Goal: Task Accomplishment & Management: Use online tool/utility

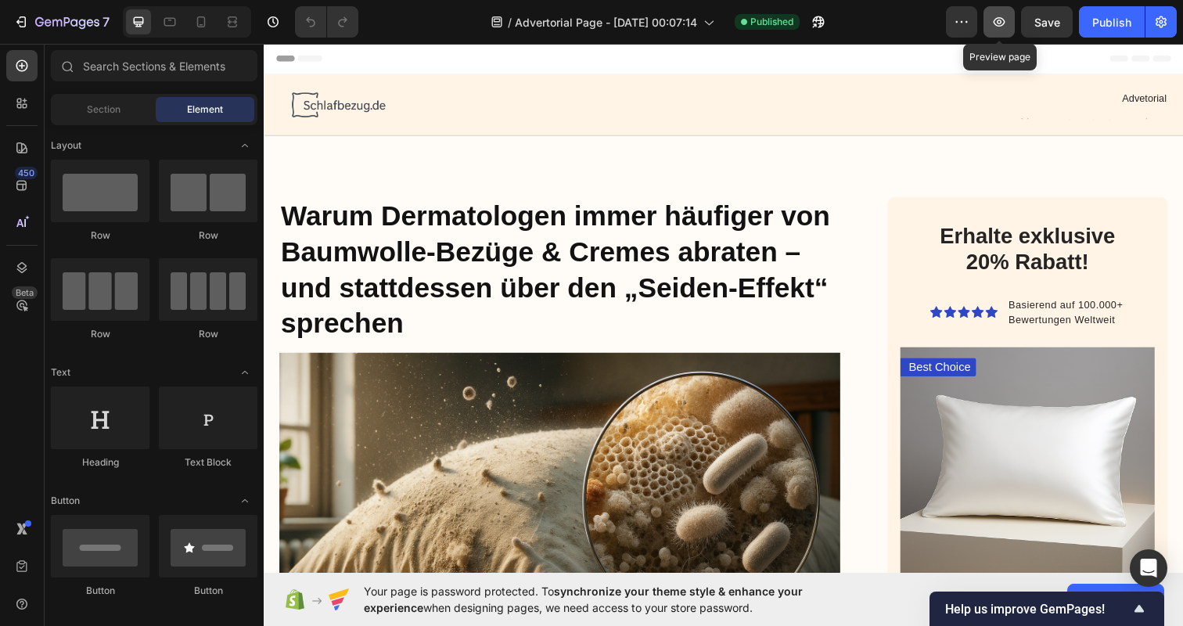
click at [994, 34] on button "button" at bounding box center [999, 21] width 31 height 31
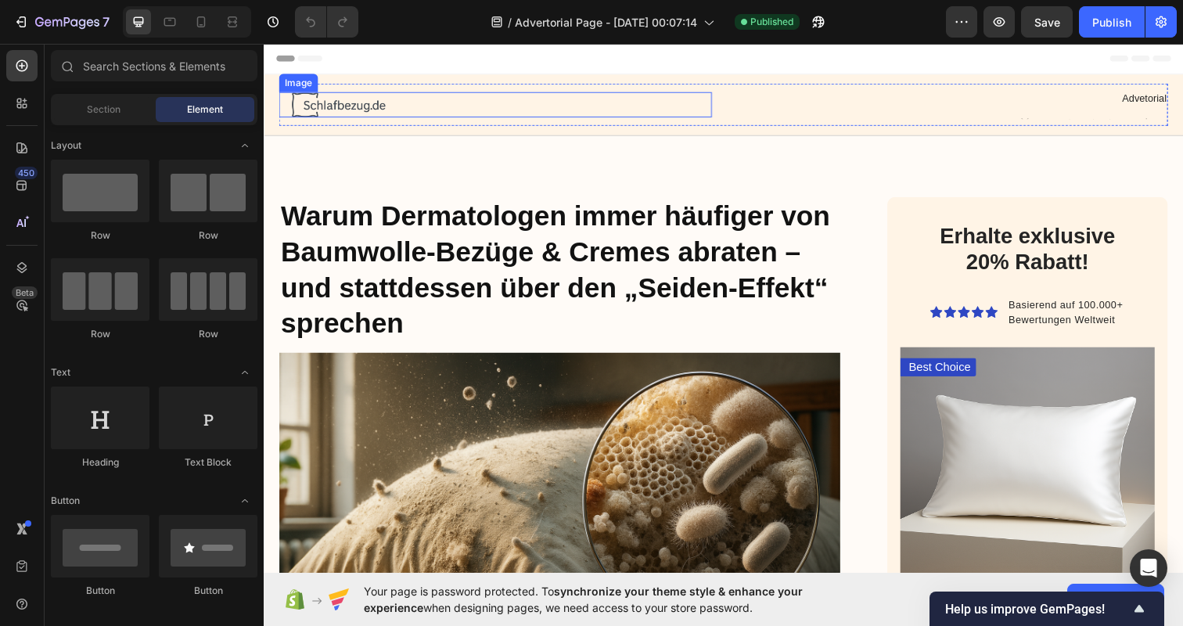
click at [347, 103] on img at bounding box center [337, 106] width 117 height 26
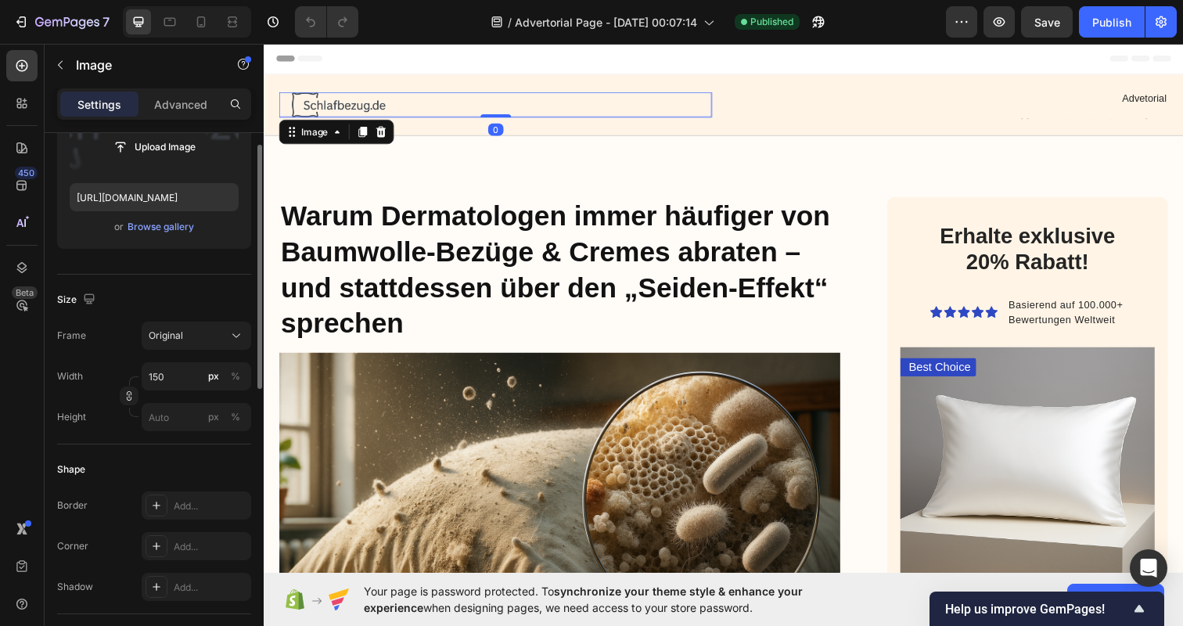
scroll to position [267, 0]
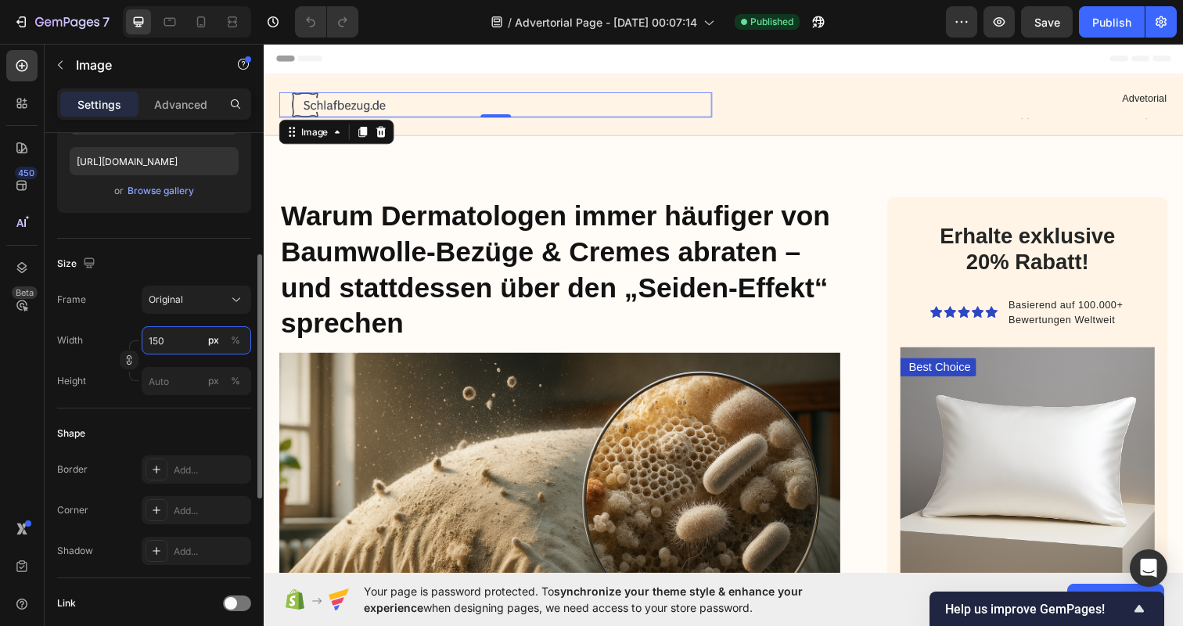
click at [176, 340] on input "150" at bounding box center [197, 340] width 110 height 28
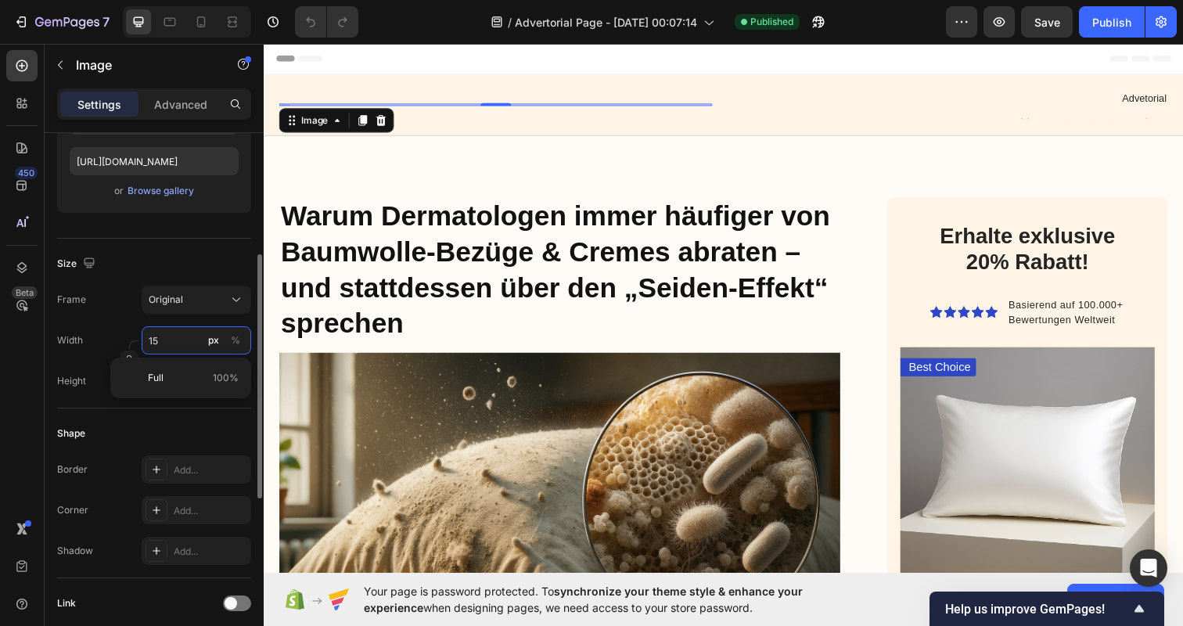
type input "1"
type input "200"
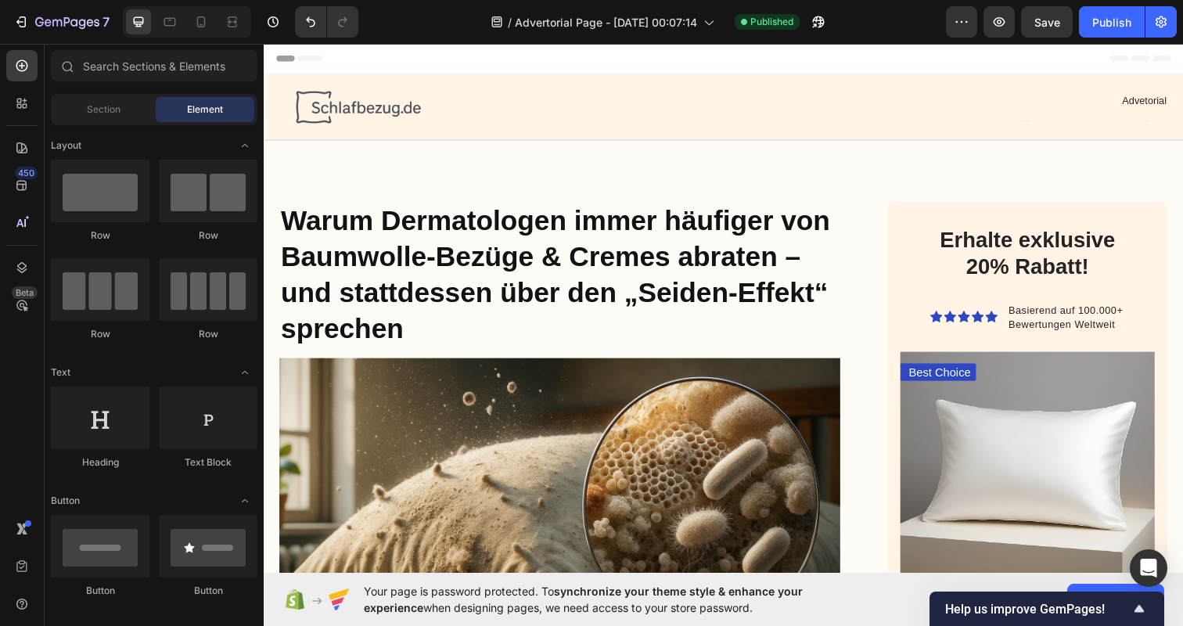
click at [880, 53] on div "Header" at bounding box center [733, 58] width 914 height 31
click at [1103, 27] on div "Publish" at bounding box center [1112, 22] width 39 height 16
